Goal: Complete application form

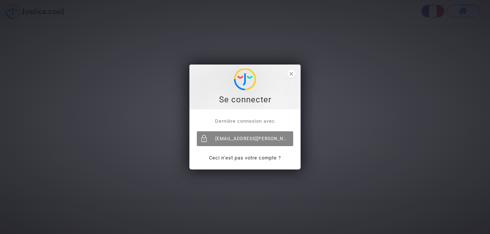
click at [232, 137] on div "duquesne.jose@yahoo.fr" at bounding box center [245, 138] width 96 height 15
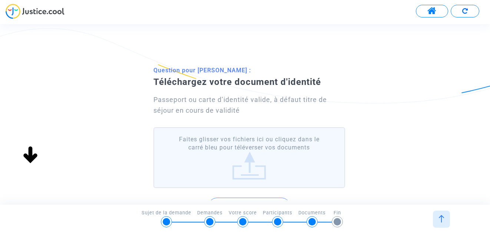
click at [247, 169] on label "Faites glisser vos fichiers ici ou cliquez dans le carré bleu pour téléverser v…" at bounding box center [250, 157] width 192 height 61
click at [0, 0] on input "Faites glisser vos fichiers ici ou cliquez dans le carré bleu pour téléverser v…" at bounding box center [0, 0] width 0 height 0
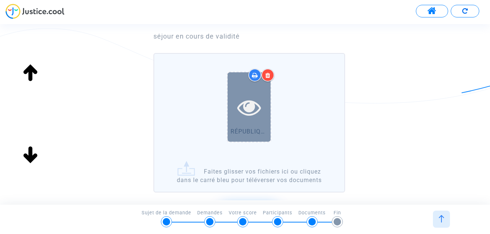
scroll to position [148, 0]
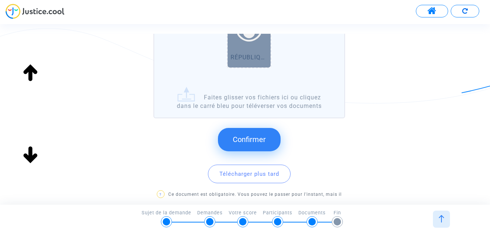
click at [239, 144] on span "Confirmer" at bounding box center [249, 139] width 33 height 9
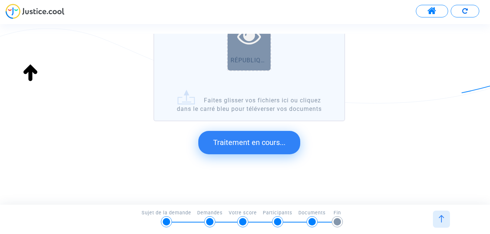
scroll to position [0, 0]
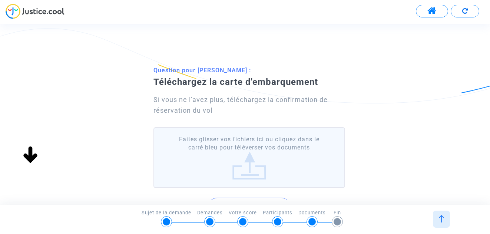
click at [249, 159] on label "Faites glisser vos fichiers ici ou cliquez dans le carré bleu pour téléverser v…" at bounding box center [250, 157] width 192 height 61
click at [0, 0] on input "Faites glisser vos fichiers ici ou cliquez dans le carré bleu pour téléverser v…" at bounding box center [0, 0] width 0 height 0
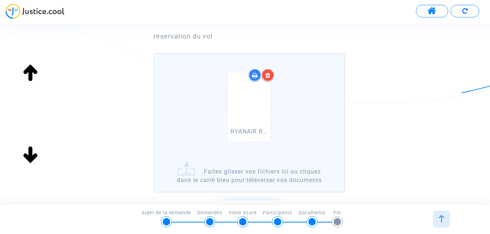
scroll to position [148, 0]
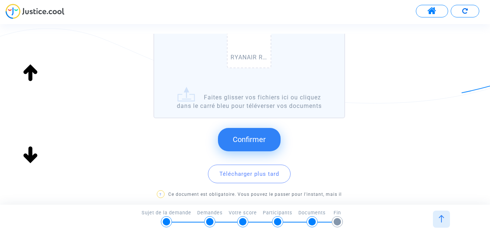
click at [246, 144] on span "Confirmer" at bounding box center [249, 139] width 33 height 9
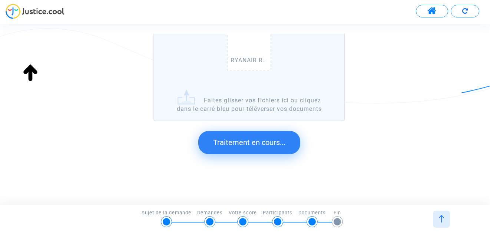
scroll to position [38, 0]
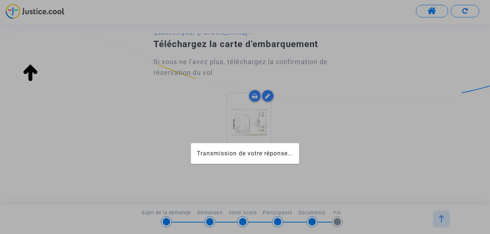
click at [250, 154] on span "Transmission de votre réponse..." at bounding box center [245, 153] width 96 height 7
click at [226, 154] on span "Transmission de votre réponse..." at bounding box center [245, 153] width 96 height 7
click at [243, 155] on span "Transmission de votre réponse..." at bounding box center [245, 153] width 96 height 7
click at [250, 150] on span "Transmission de votre réponse..." at bounding box center [245, 153] width 96 height 7
click at [245, 153] on span "Transmission de votre réponse..." at bounding box center [245, 153] width 96 height 7
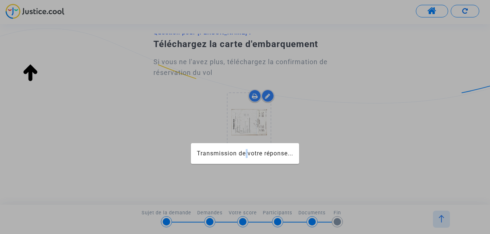
click at [245, 153] on span "Transmission de votre réponse..." at bounding box center [245, 153] width 96 height 7
click at [243, 152] on span "Transmission de votre réponse..." at bounding box center [245, 153] width 96 height 7
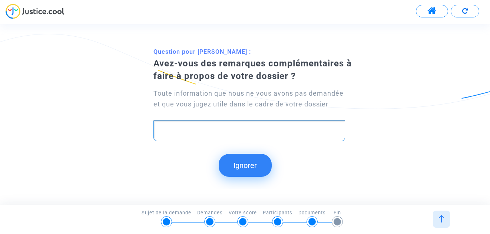
click at [164, 126] on p "Rich Text Editor, main" at bounding box center [249, 130] width 184 height 9
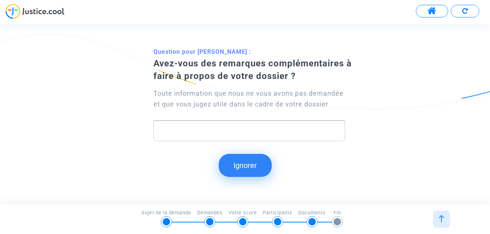
click at [241, 163] on button "Ignorer" at bounding box center [245, 165] width 53 height 23
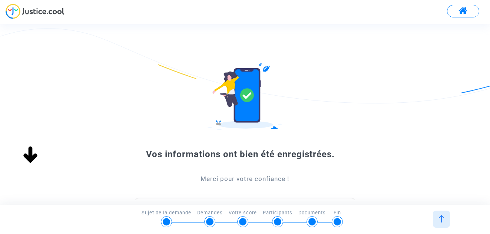
scroll to position [0, 0]
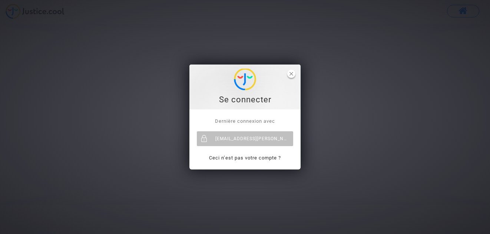
click at [291, 74] on icon "close" at bounding box center [292, 74] width 4 height 4
